Goal: Information Seeking & Learning: Learn about a topic

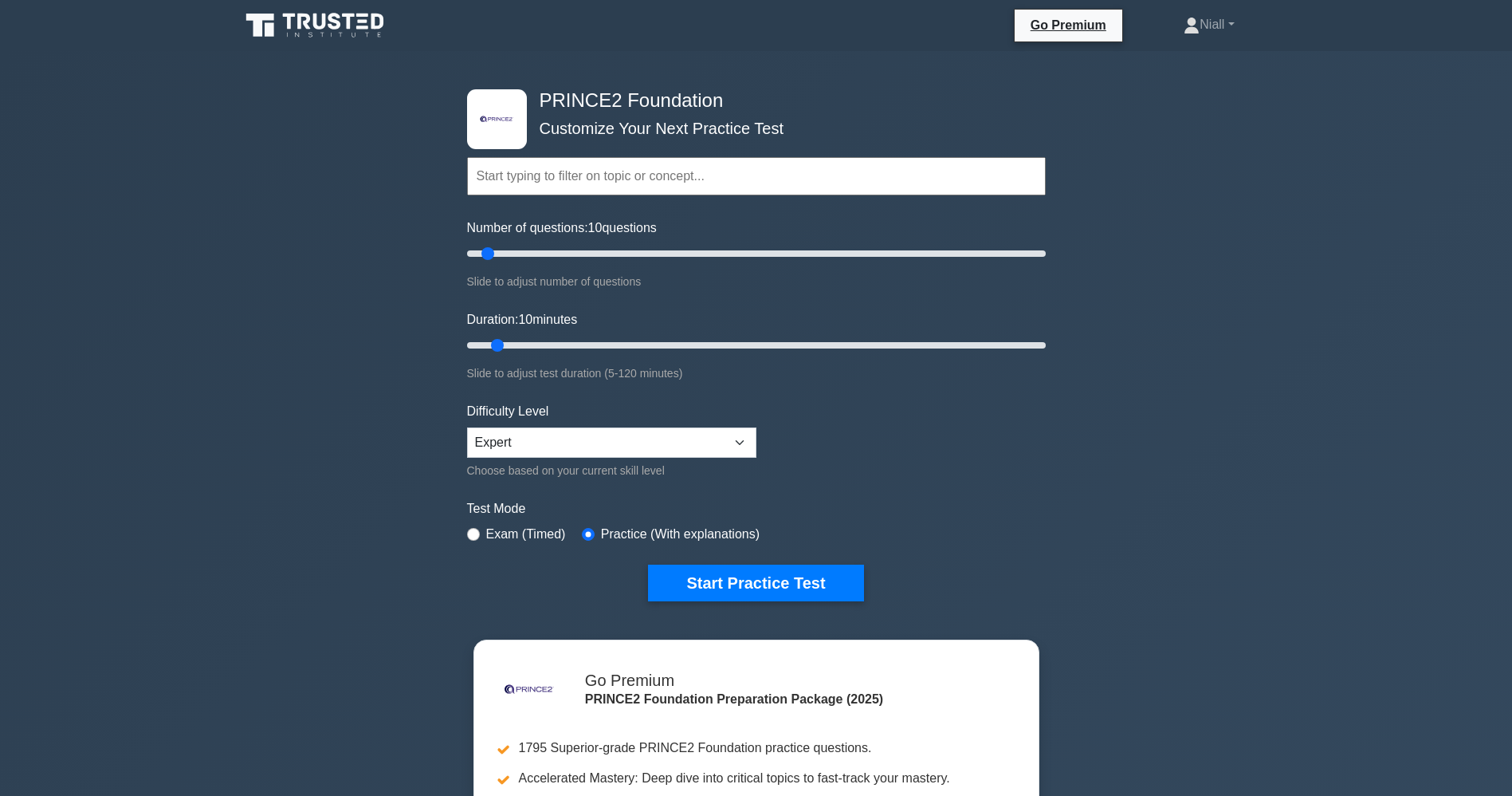
click at [647, 167] on input "text" at bounding box center [756, 176] width 579 height 38
click at [783, 576] on button "Start Practice Test" at bounding box center [756, 584] width 215 height 37
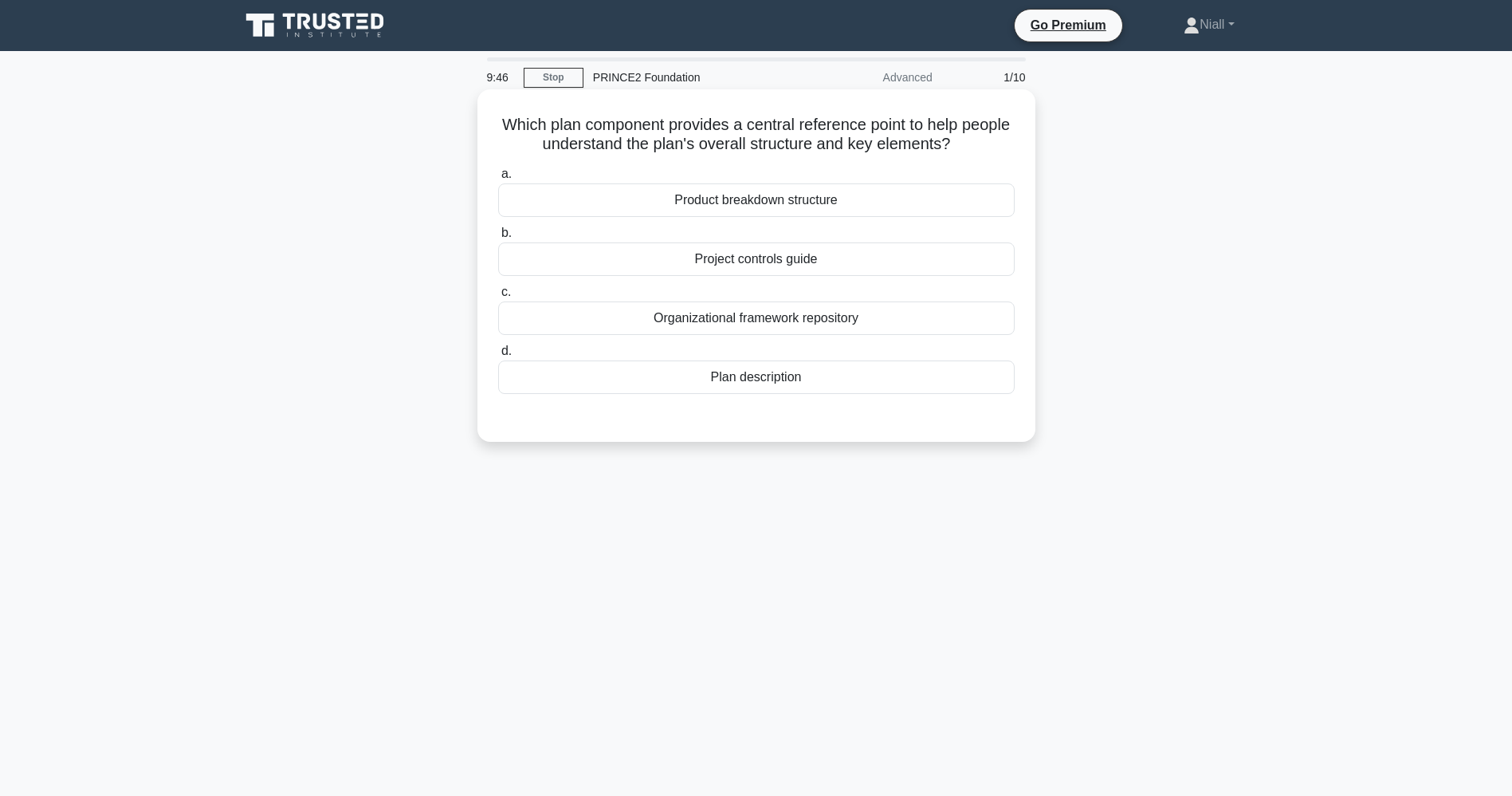
click at [713, 205] on div "Product breakdown structure" at bounding box center [756, 200] width 517 height 33
click at [498, 180] on input "a. Product breakdown structure" at bounding box center [498, 174] width 0 height 11
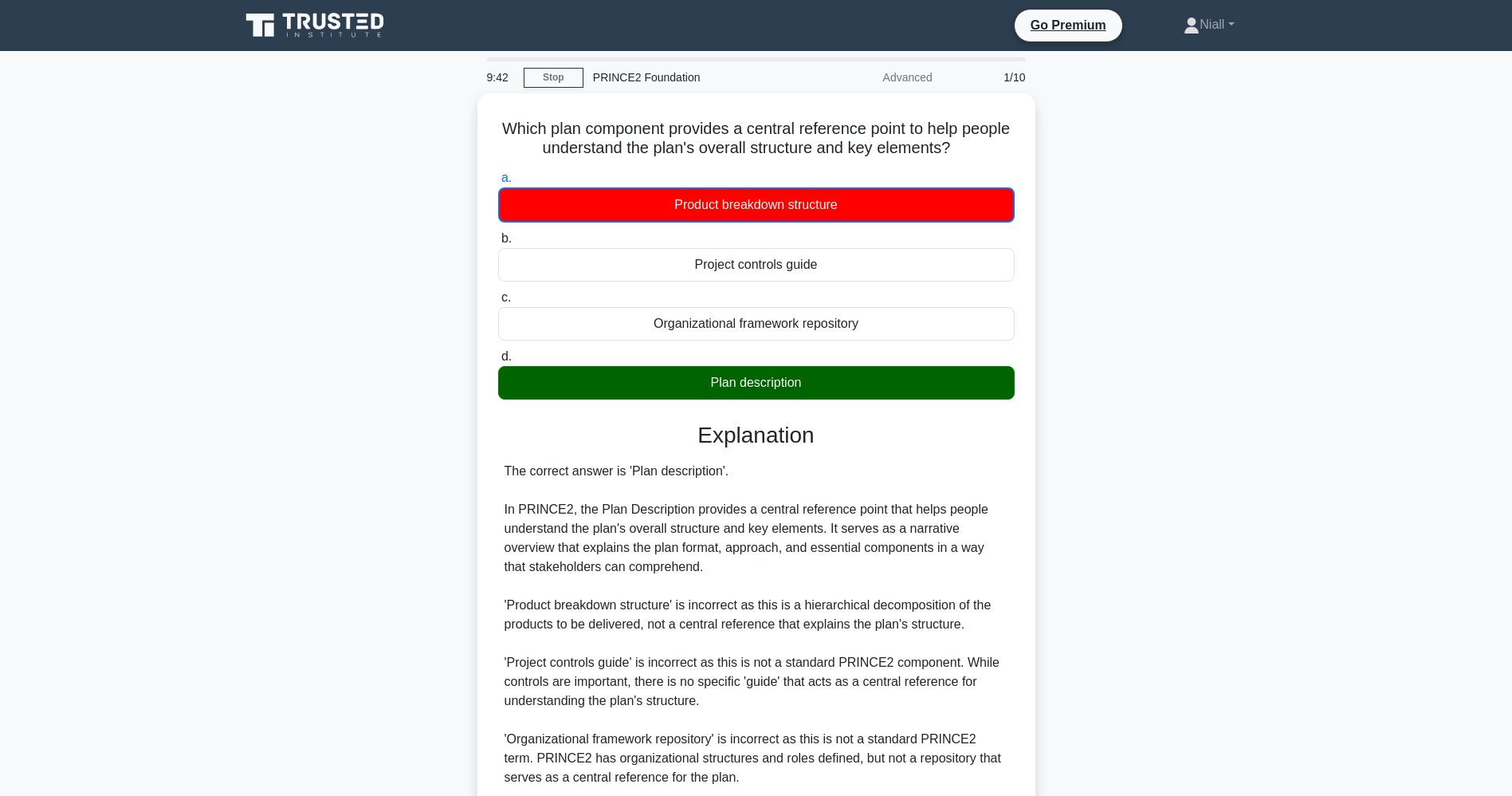
scroll to position [132, 0]
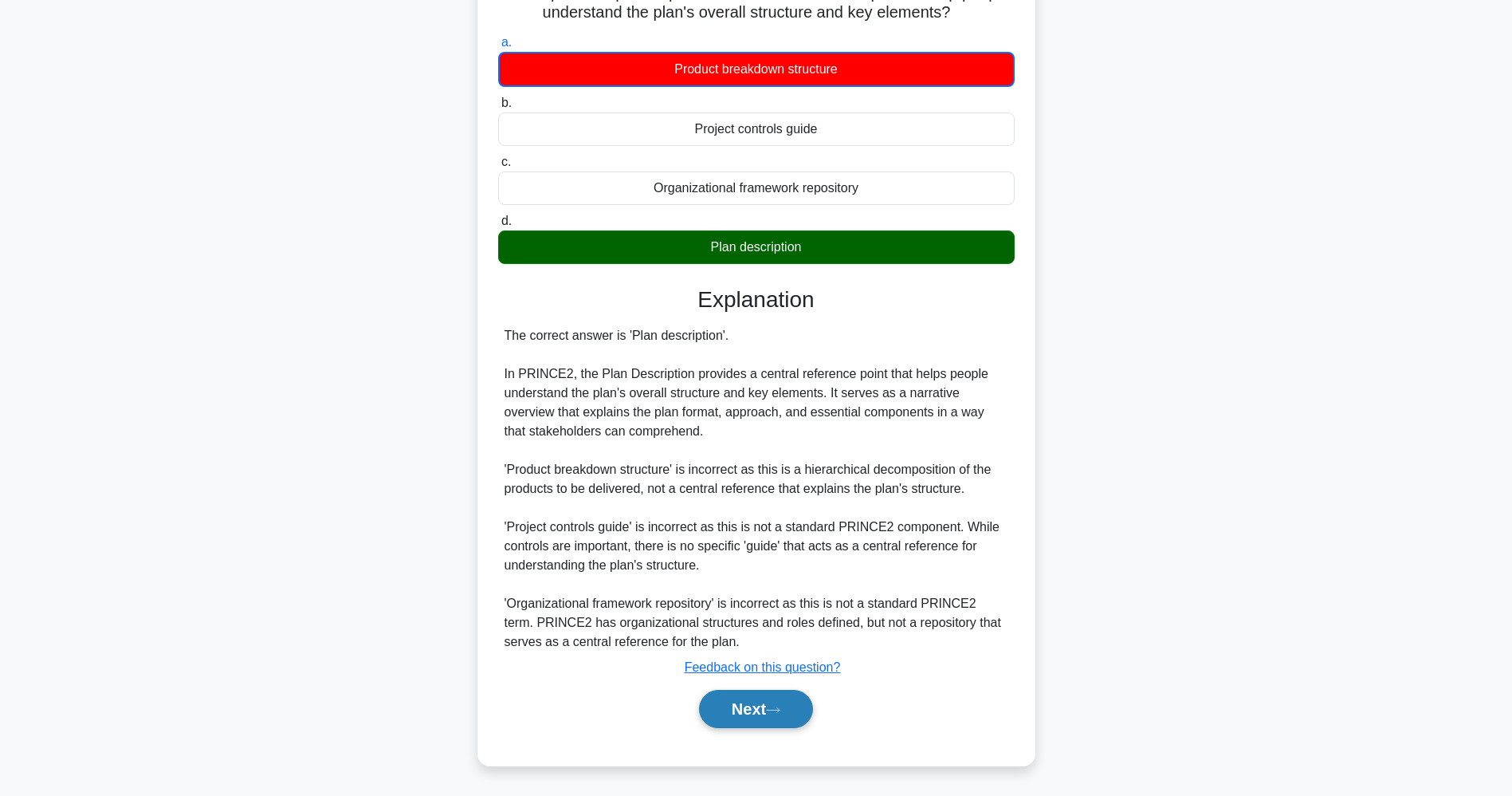
click at [797, 716] on button "Next" at bounding box center [756, 709] width 114 height 38
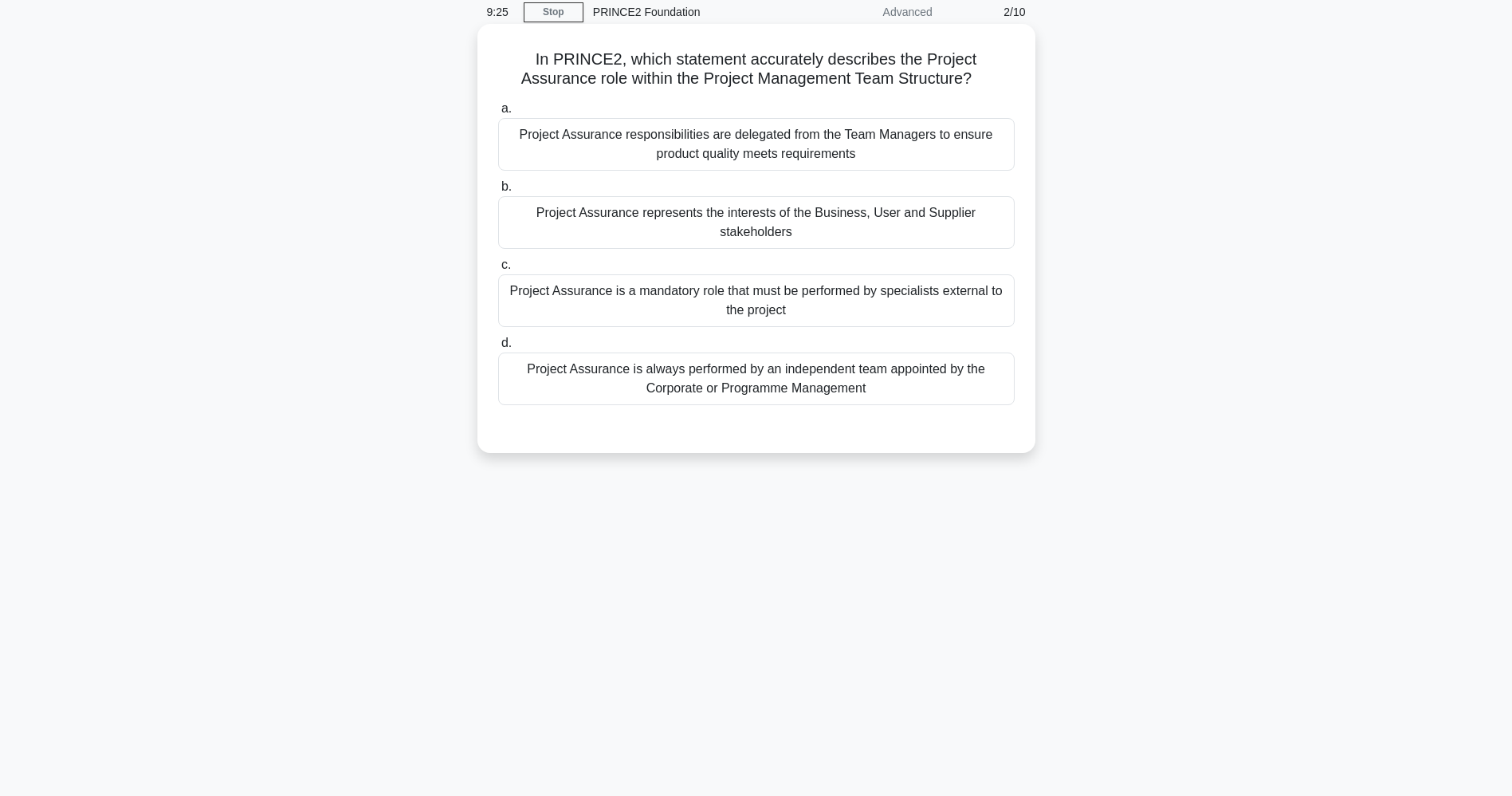
click at [736, 390] on div "Project Assurance is always performed by an independent team appointed by the C…" at bounding box center [756, 379] width 517 height 53
click at [498, 348] on input "d. Project Assurance is always performed by an independent team appointed by th…" at bounding box center [498, 343] width 0 height 11
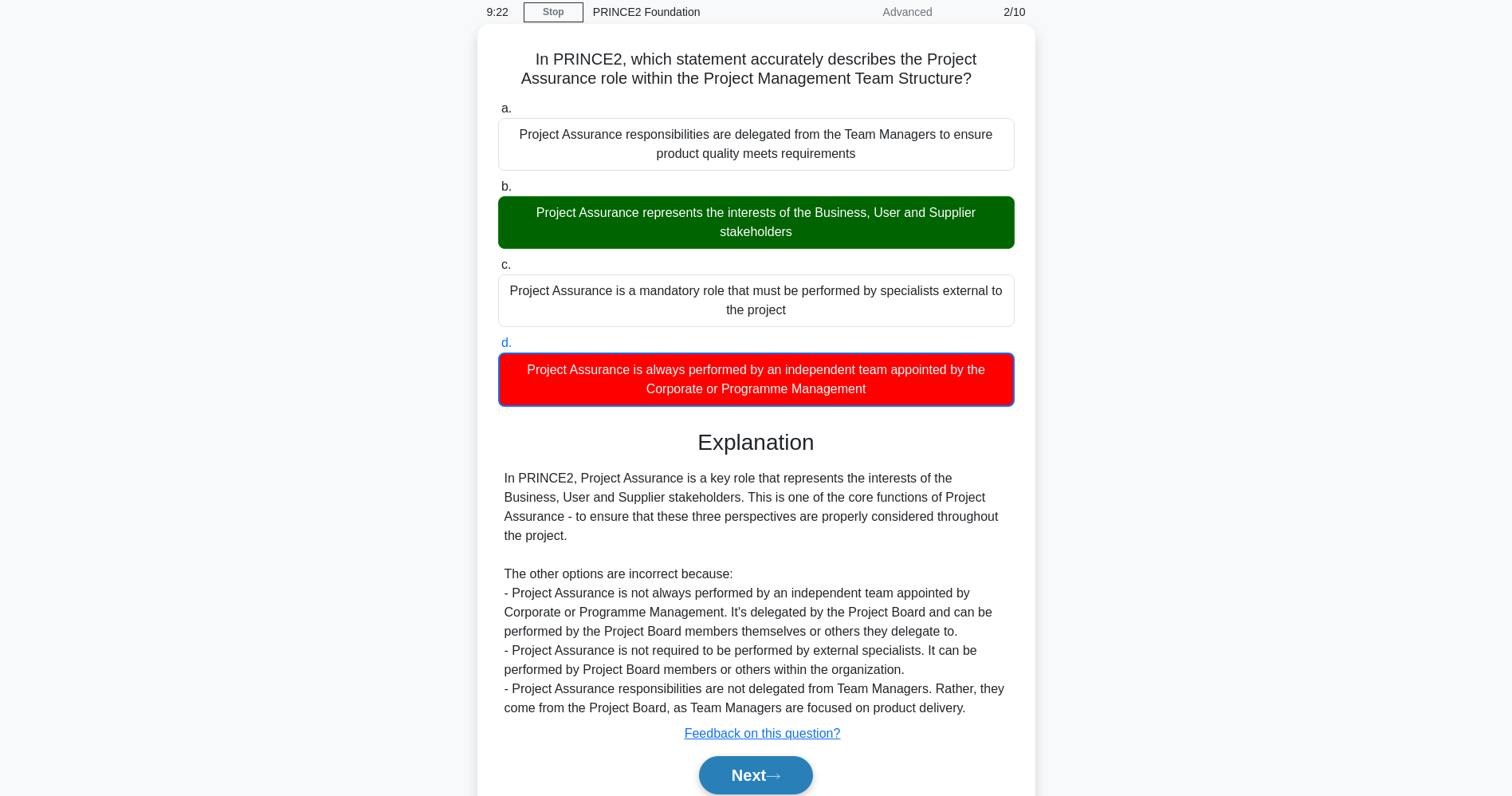
click at [768, 767] on button "Next" at bounding box center [756, 774] width 114 height 38
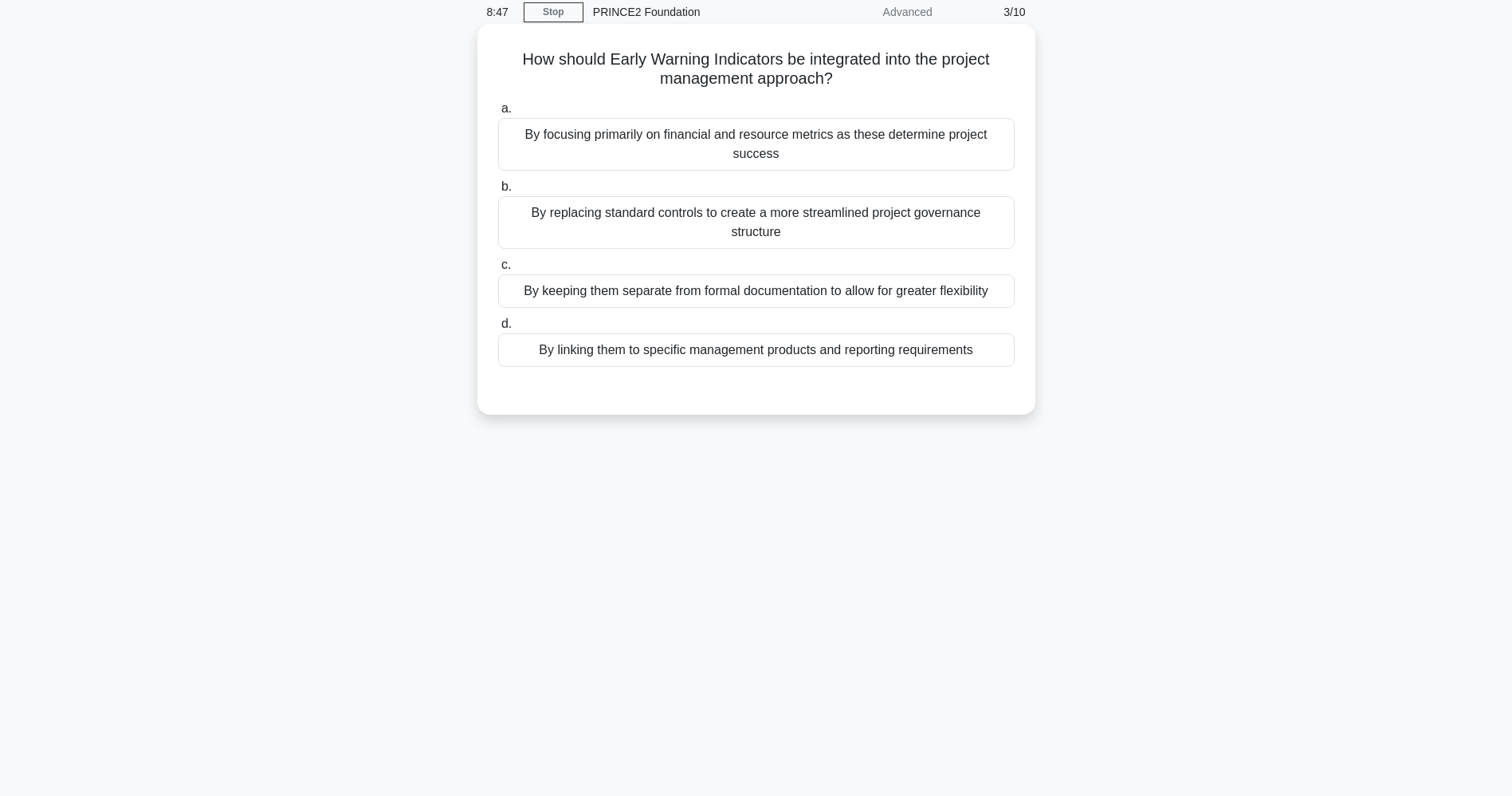
click at [797, 338] on div "By linking them to specific management products and reporting requirements" at bounding box center [756, 350] width 517 height 33
click at [498, 330] on input "d. By linking them to specific management products and reporting requirements" at bounding box center [498, 324] width 0 height 11
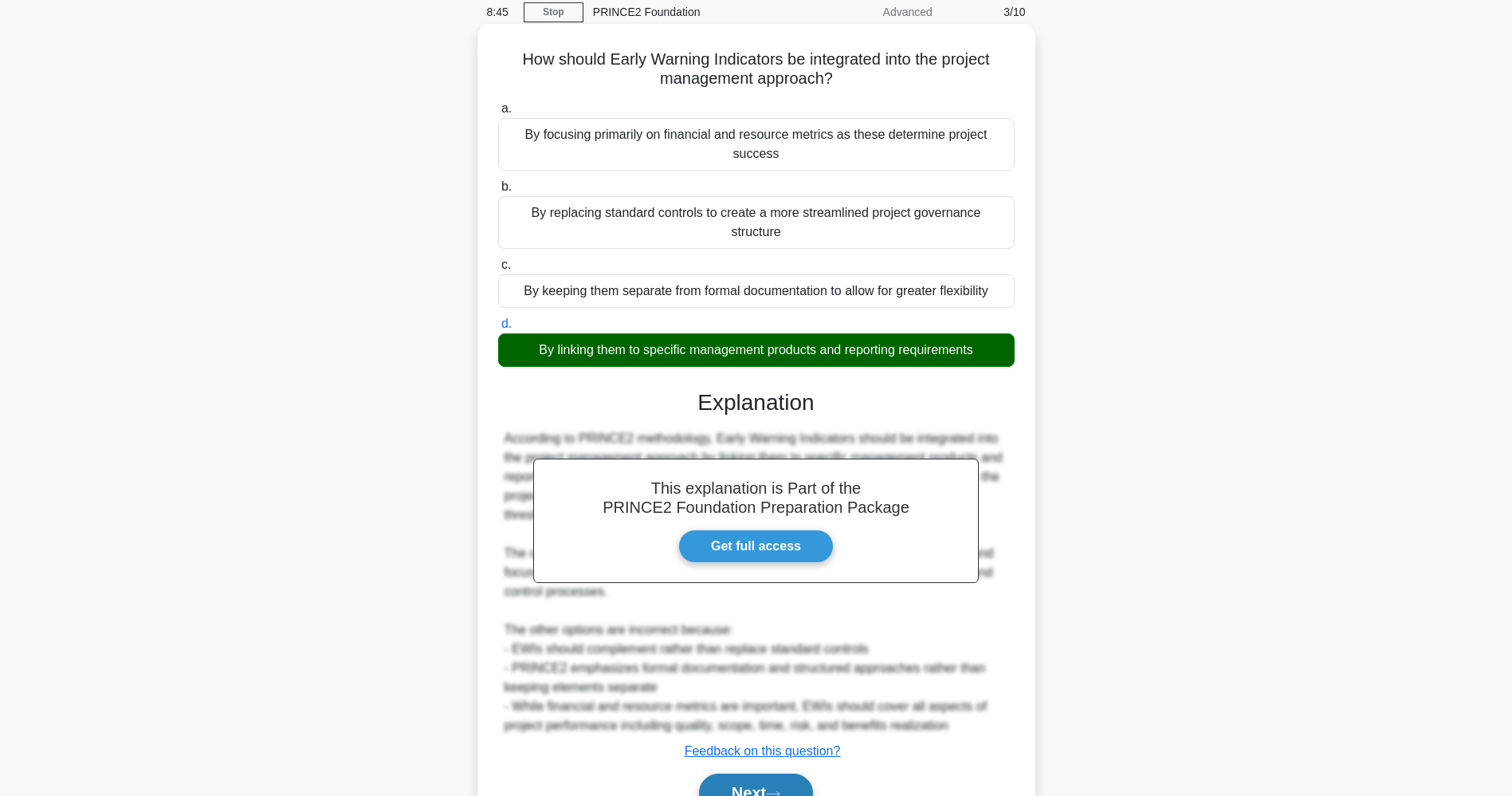
click at [755, 779] on button "Next" at bounding box center [756, 792] width 114 height 38
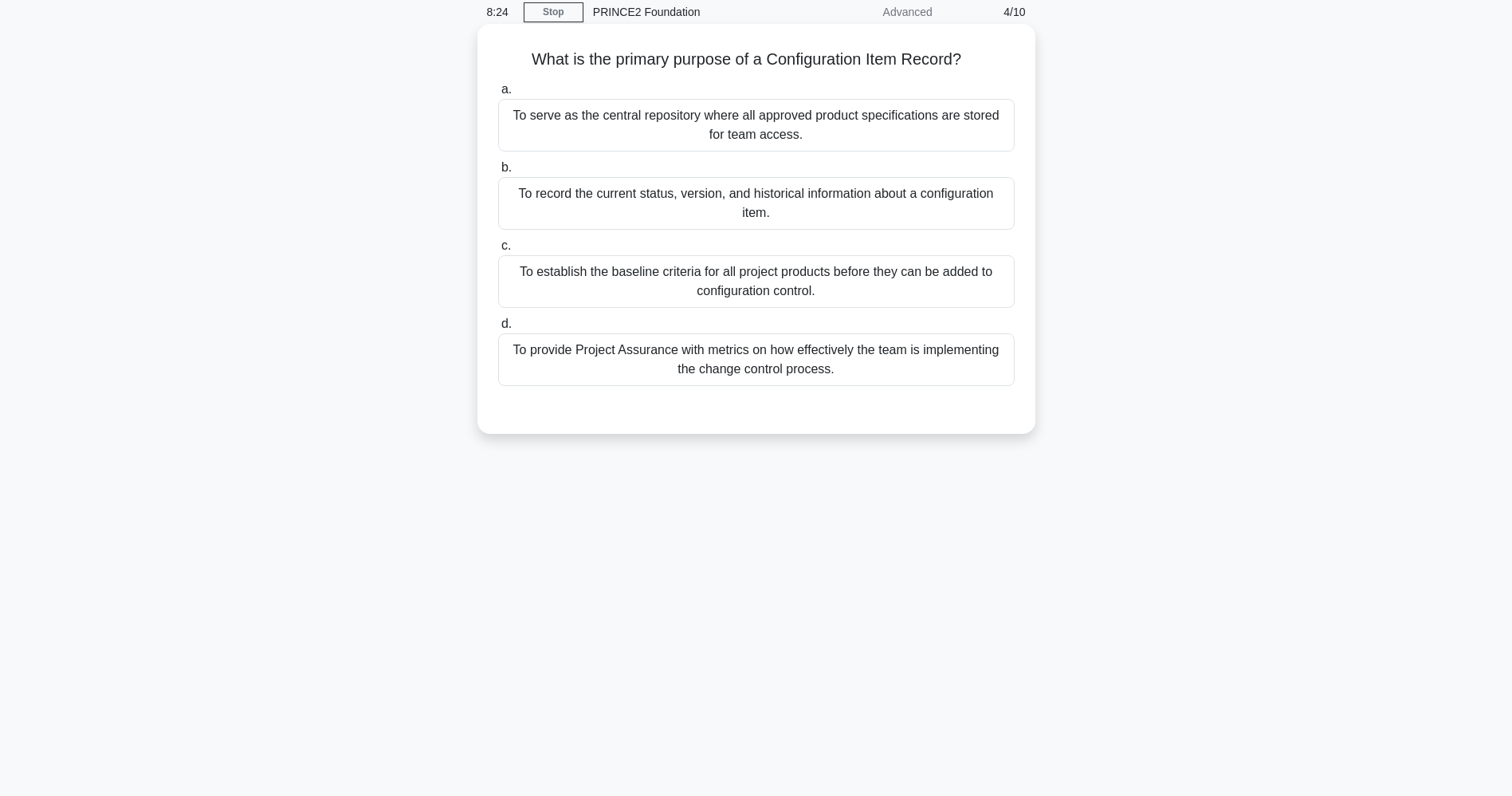
click at [940, 213] on div "To record the current status, version, and historical information about a confi…" at bounding box center [756, 203] width 517 height 53
click at [498, 173] on input "b. To record the current status, version, and historical information about a co…" at bounding box center [498, 167] width 0 height 11
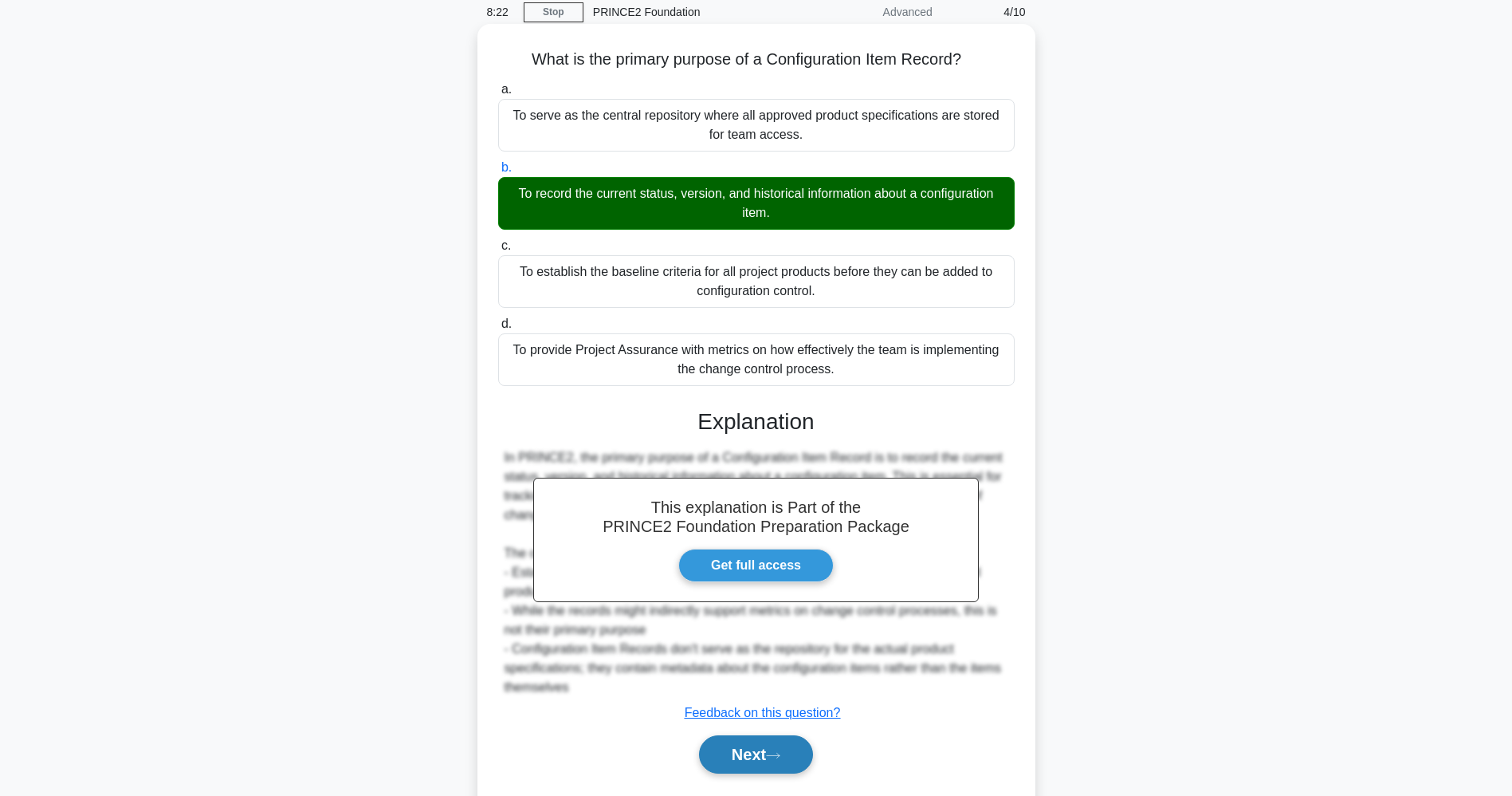
click at [771, 759] on button "Next" at bounding box center [756, 754] width 114 height 38
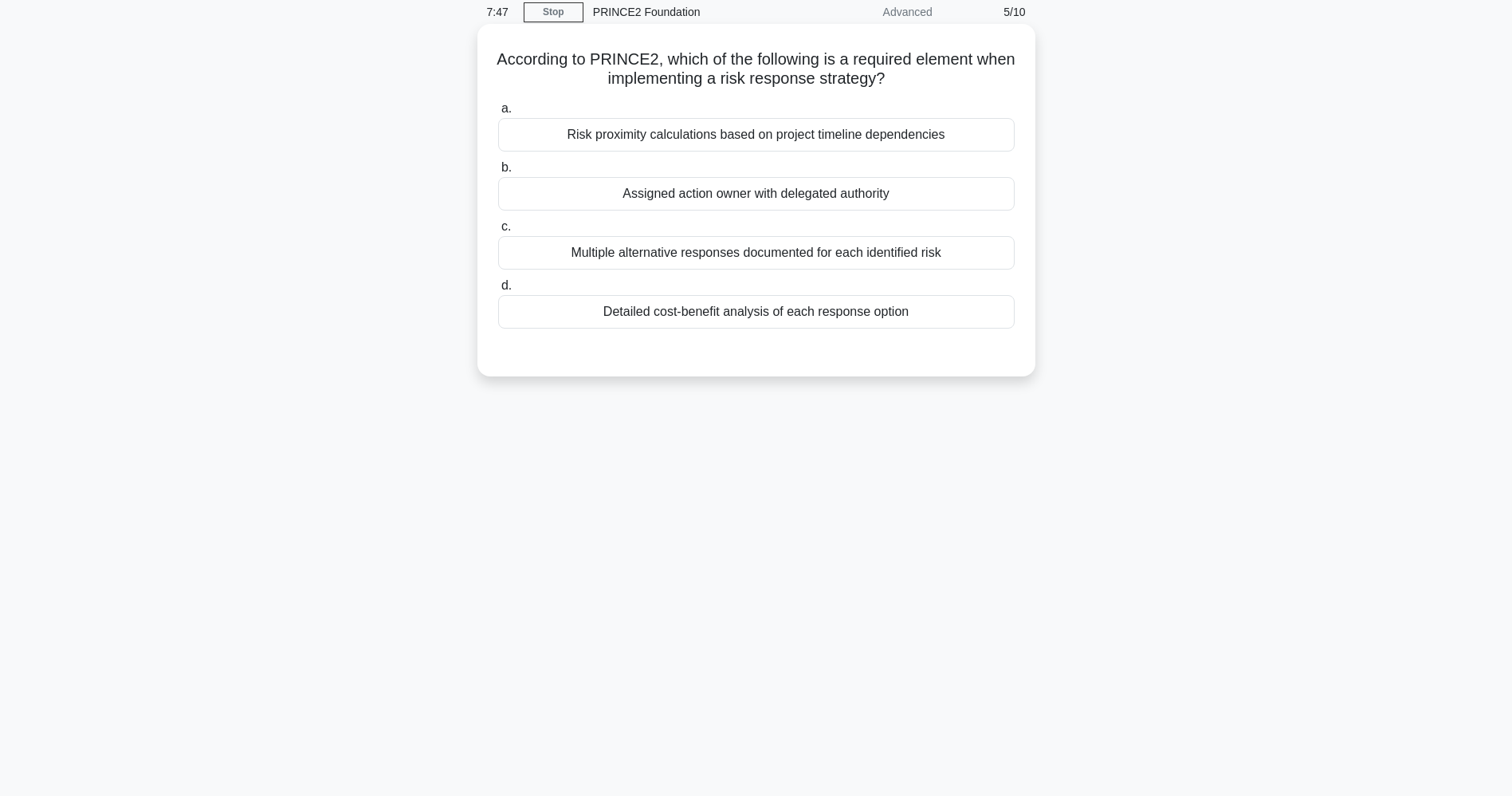
click at [837, 198] on div "Assigned action owner with delegated authority" at bounding box center [756, 194] width 517 height 33
click at [498, 173] on input "b. Assigned action owner with delegated authority" at bounding box center [498, 167] width 0 height 11
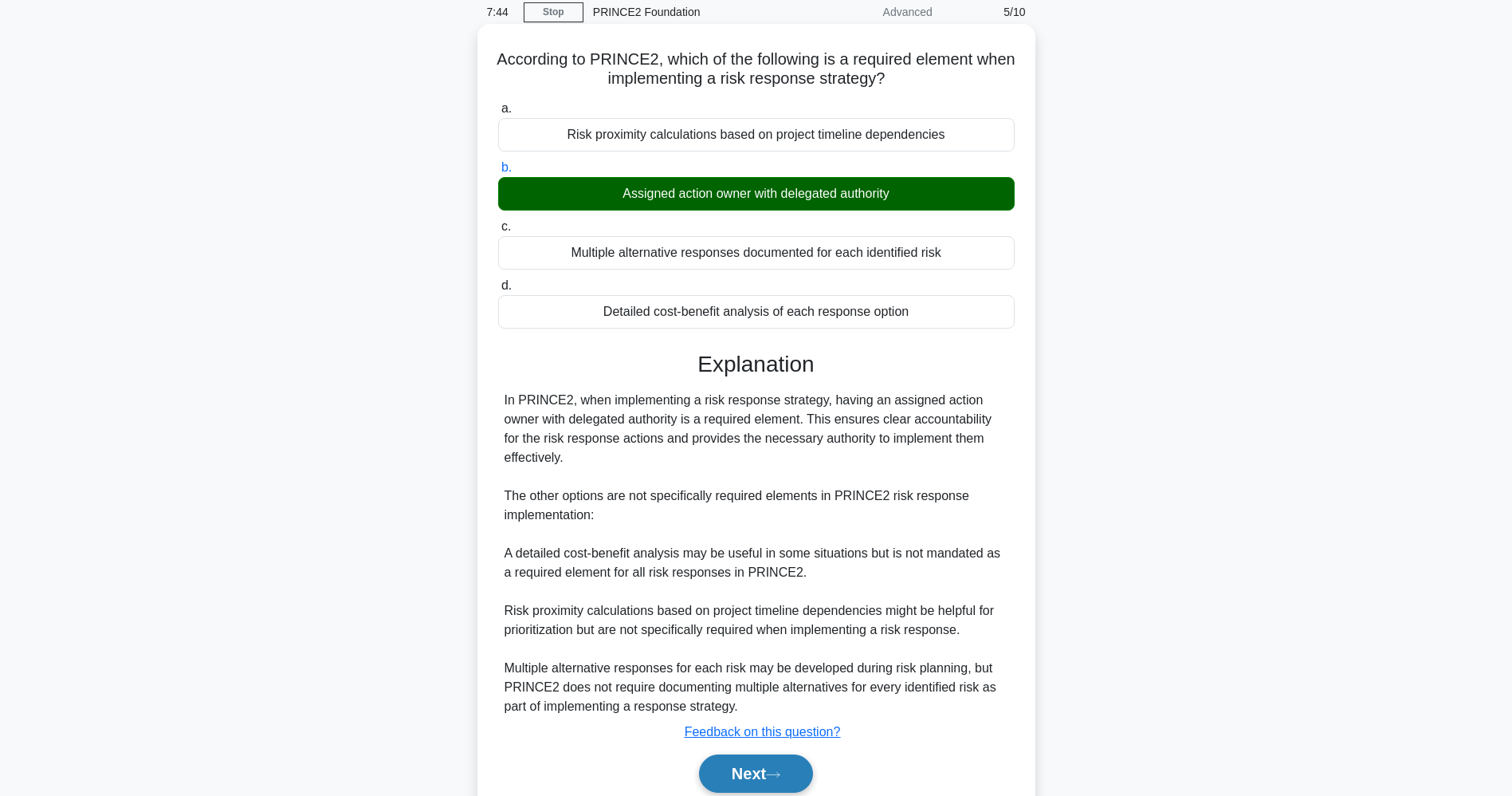
click at [775, 781] on button "Next" at bounding box center [756, 774] width 114 height 38
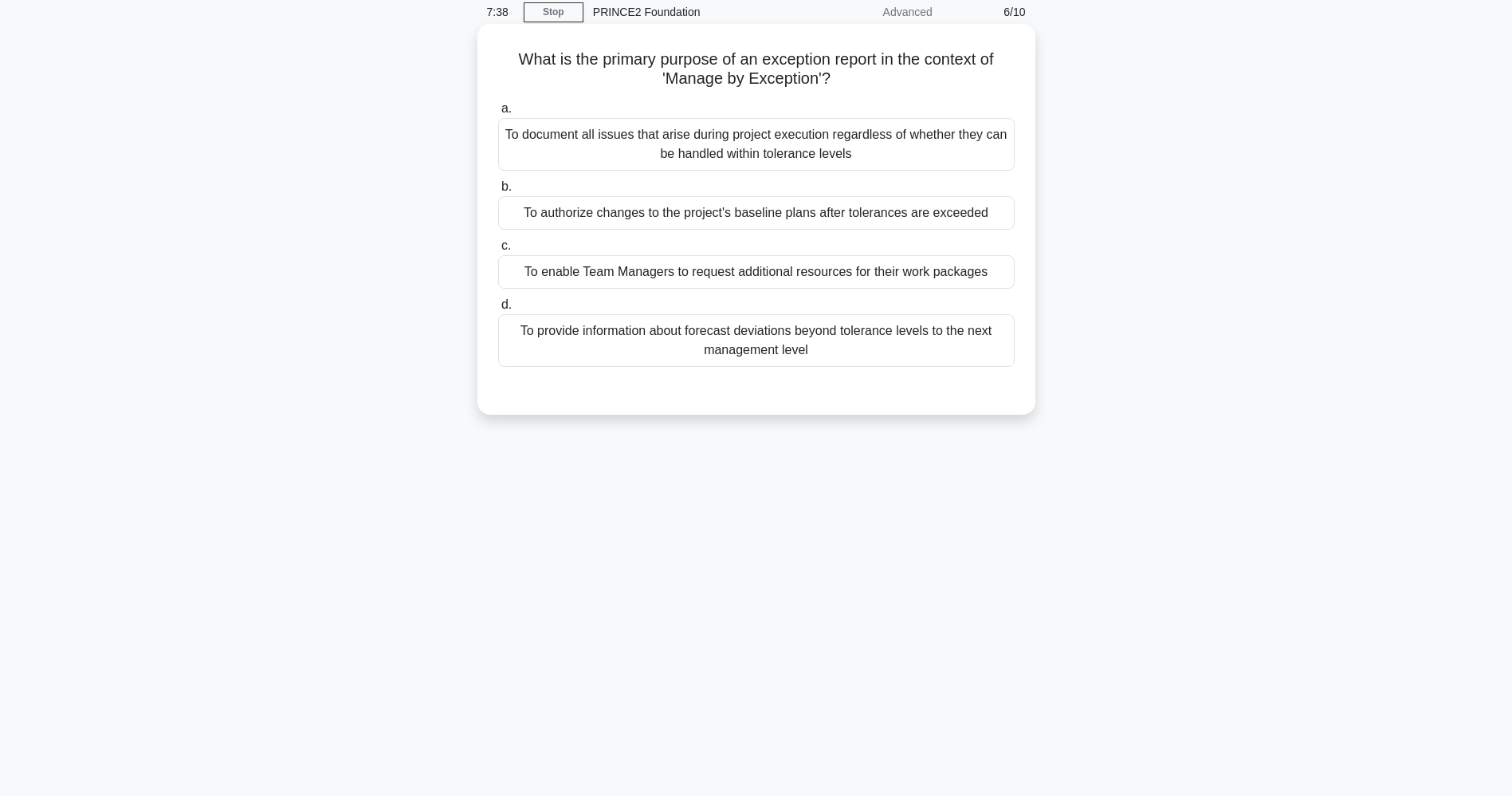
click at [777, 213] on div "To authorize changes to the project's baseline plans after tolerances are excee…" at bounding box center [756, 213] width 517 height 33
click at [498, 193] on input "b. To authorize changes to the project's baseline plans after tolerances are ex…" at bounding box center [498, 187] width 0 height 11
